Goal: Information Seeking & Learning: Understand process/instructions

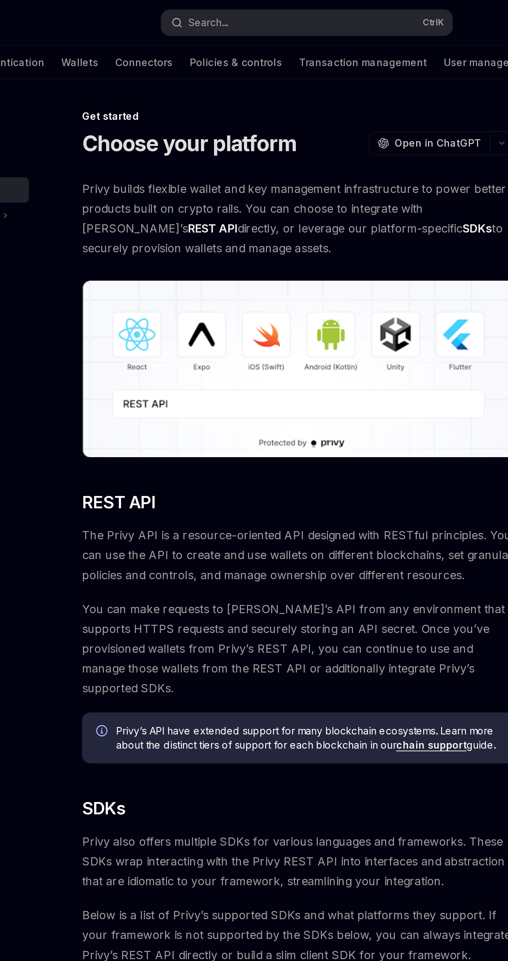
click at [165, 207] on img at bounding box center [248, 194] width 227 height 93
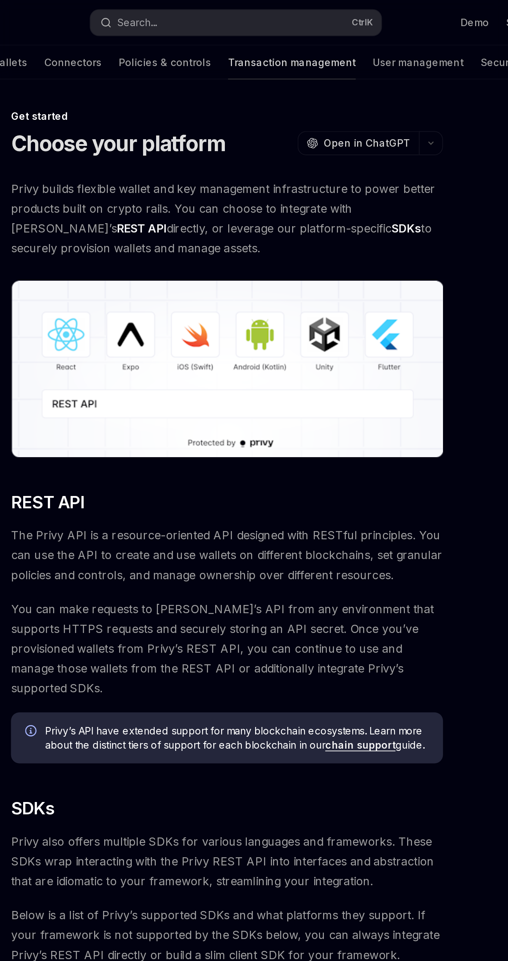
click at [257, 30] on link "Transaction management" at bounding box center [283, 33] width 67 height 18
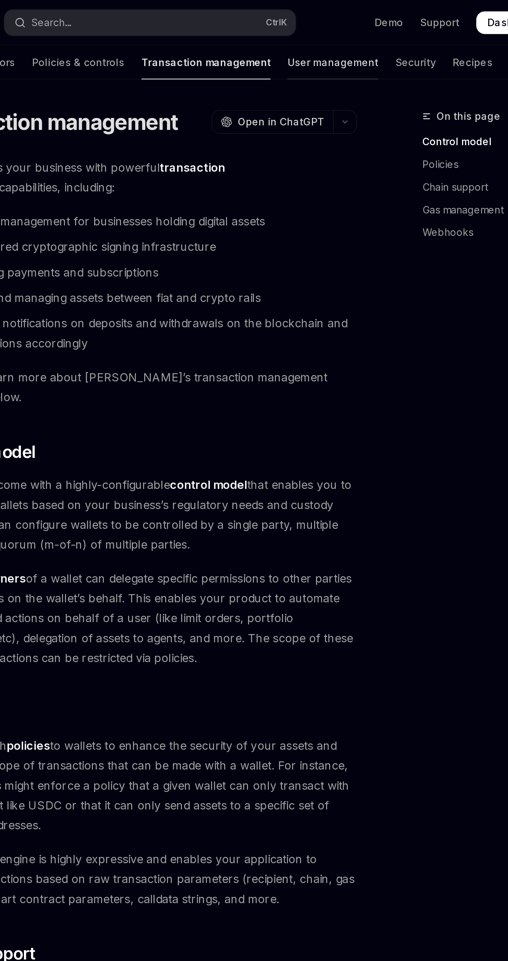
click at [326, 29] on link "User management" at bounding box center [350, 33] width 48 height 18
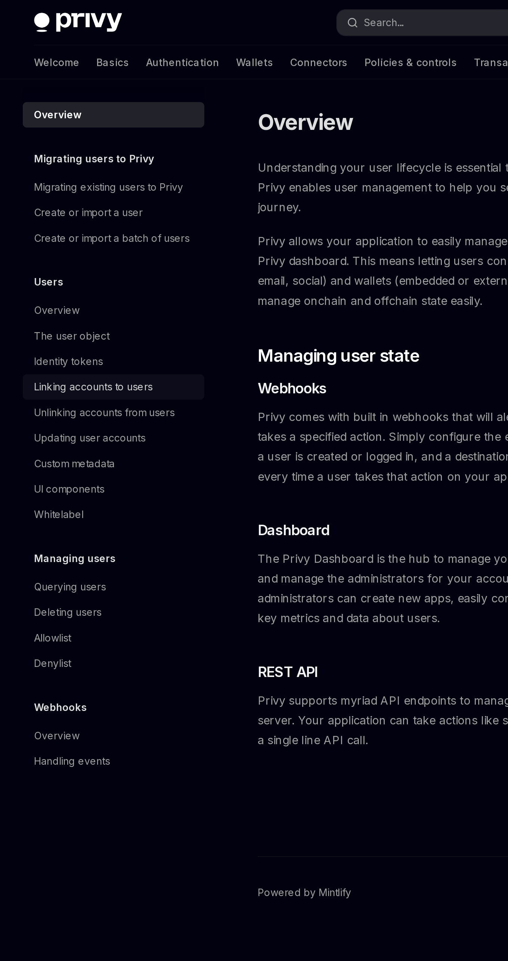
click at [79, 205] on div "Linking accounts to users" at bounding box center [49, 203] width 62 height 9
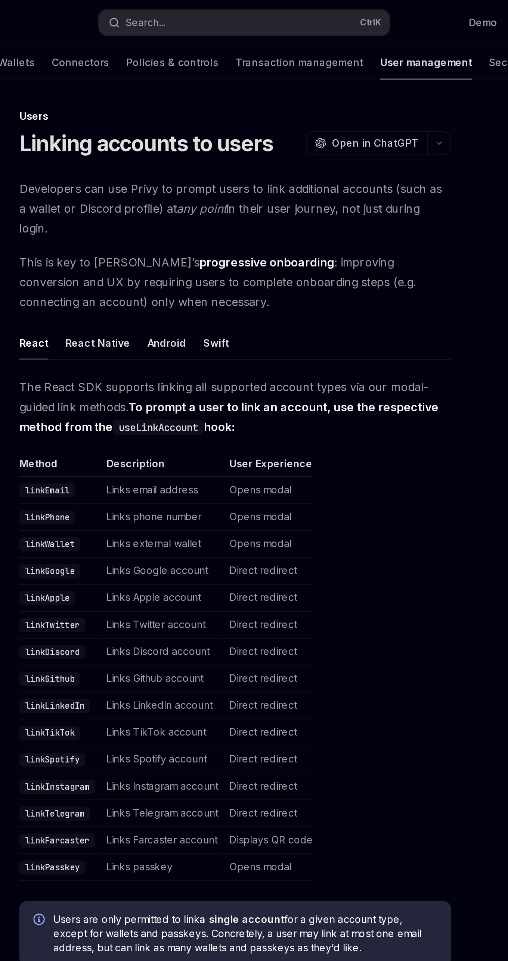
click at [271, 251] on td "Opens modal" at bounding box center [266, 258] width 47 height 14
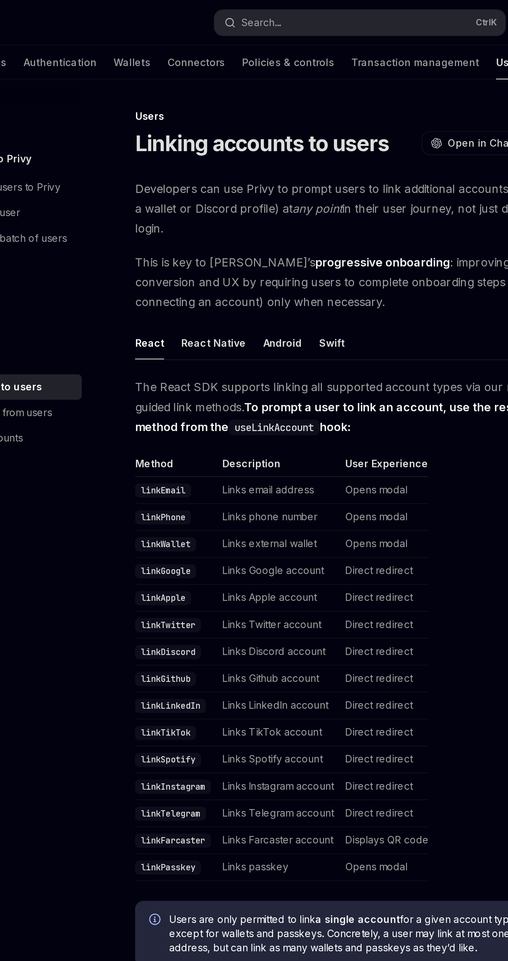
click at [159, 255] on code "linkEmail" at bounding box center [149, 258] width 29 height 7
click at [155, 297] on code "linkGoogle" at bounding box center [151, 300] width 32 height 7
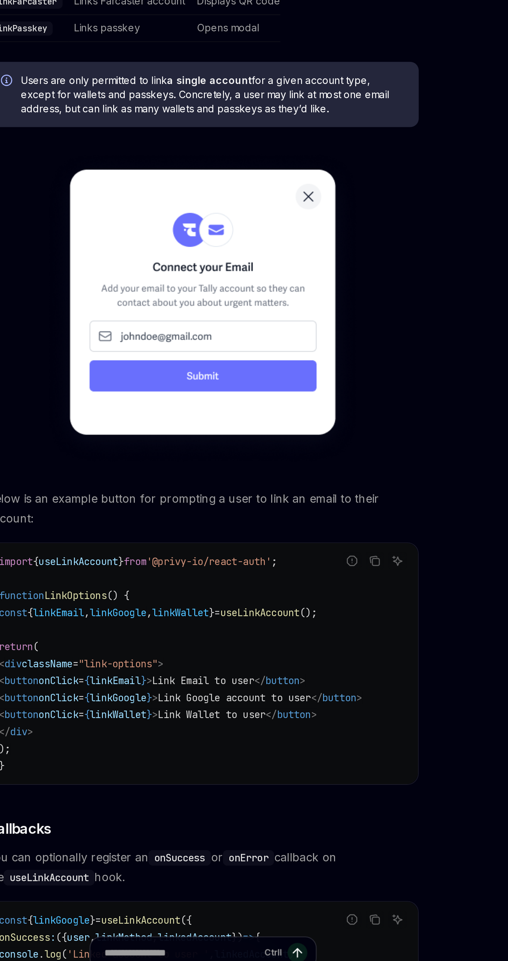
click at [257, 610] on img at bounding box center [249, 604] width 167 height 166
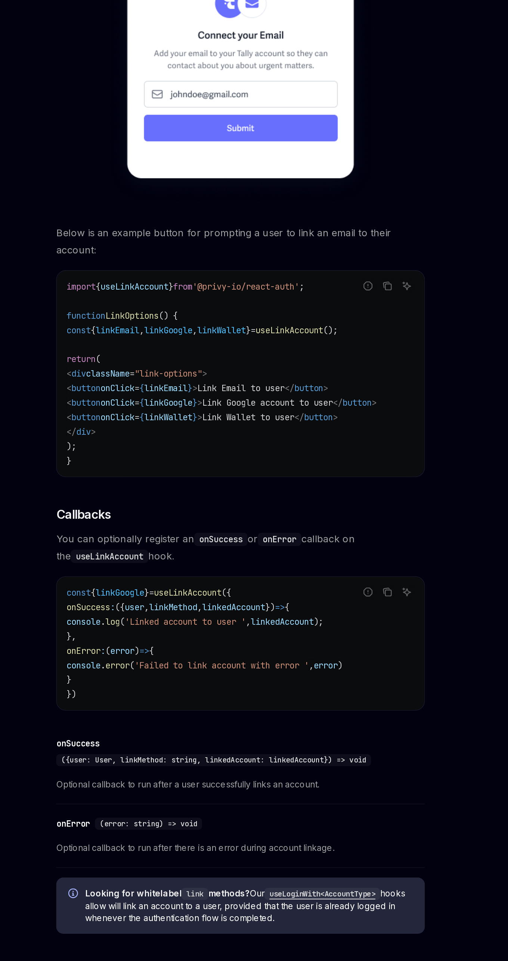
scroll to position [223, 0]
click at [302, 886] on code "useLoginWith<AccountType>" at bounding box center [299, 889] width 71 height 7
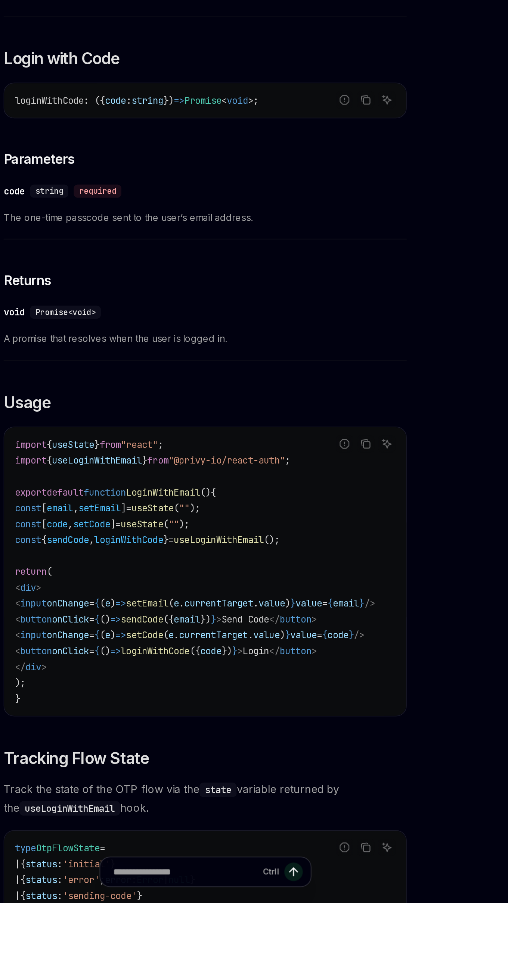
click at [317, 961] on code "type OtpFlowState = | { status : 'initial' } | { status : 'error' ; error : Err…" at bounding box center [249, 957] width 215 height 63
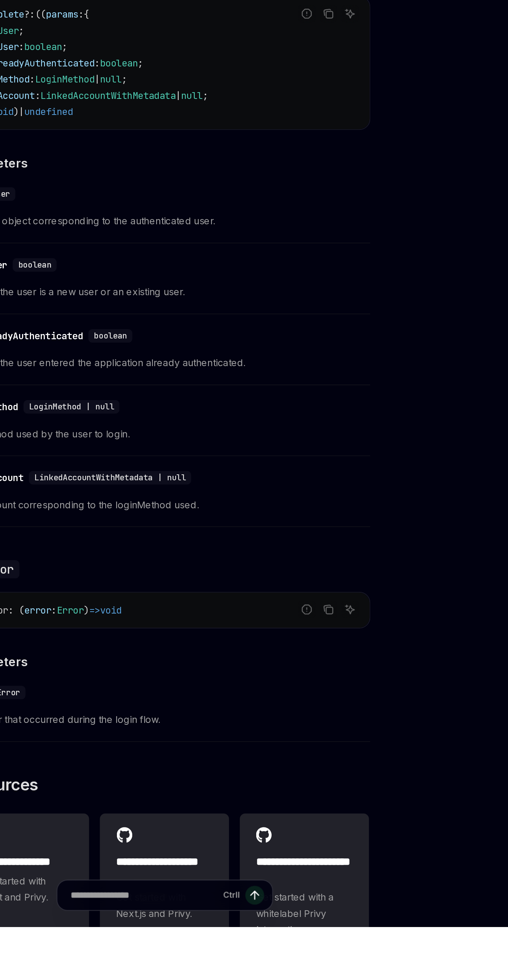
scroll to position [873, 0]
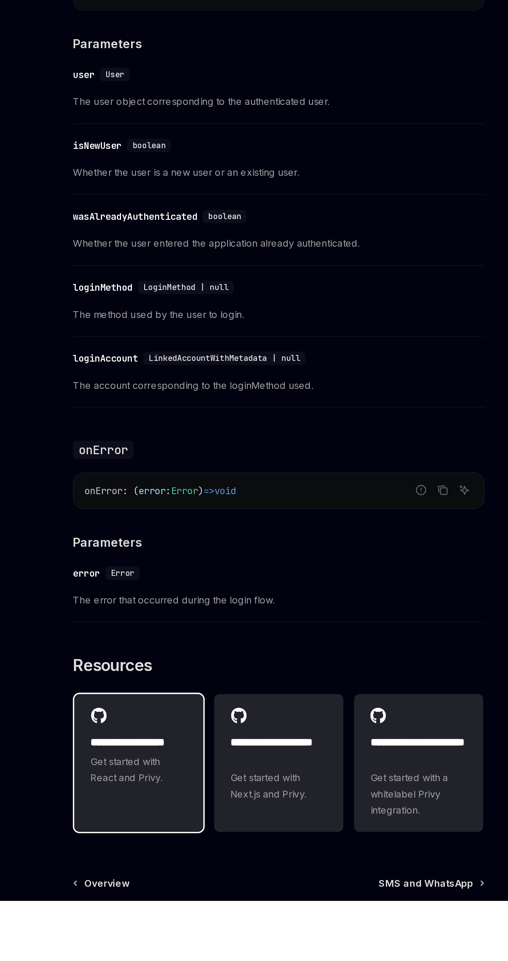
click at [179, 896] on span "Get started with React and Privy." at bounding box center [171, 889] width 53 height 18
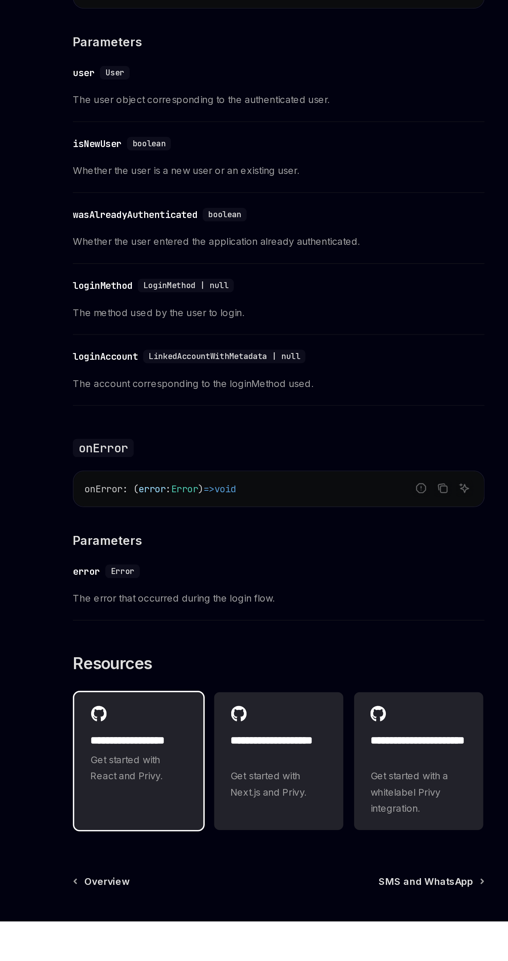
type textarea "*"
